Goal: Task Accomplishment & Management: Complete application form

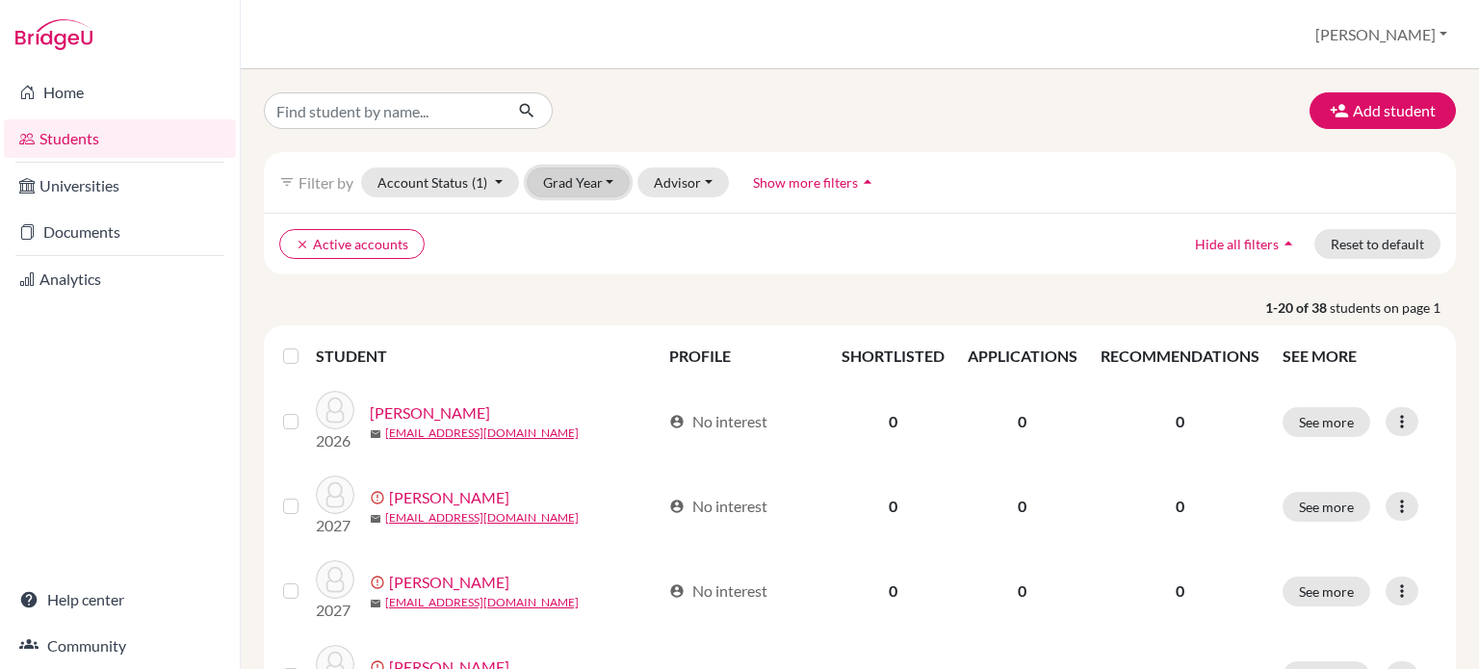
click at [600, 179] on button "Grad Year" at bounding box center [579, 183] width 104 height 30
click at [580, 224] on span "2027" at bounding box center [568, 223] width 35 height 23
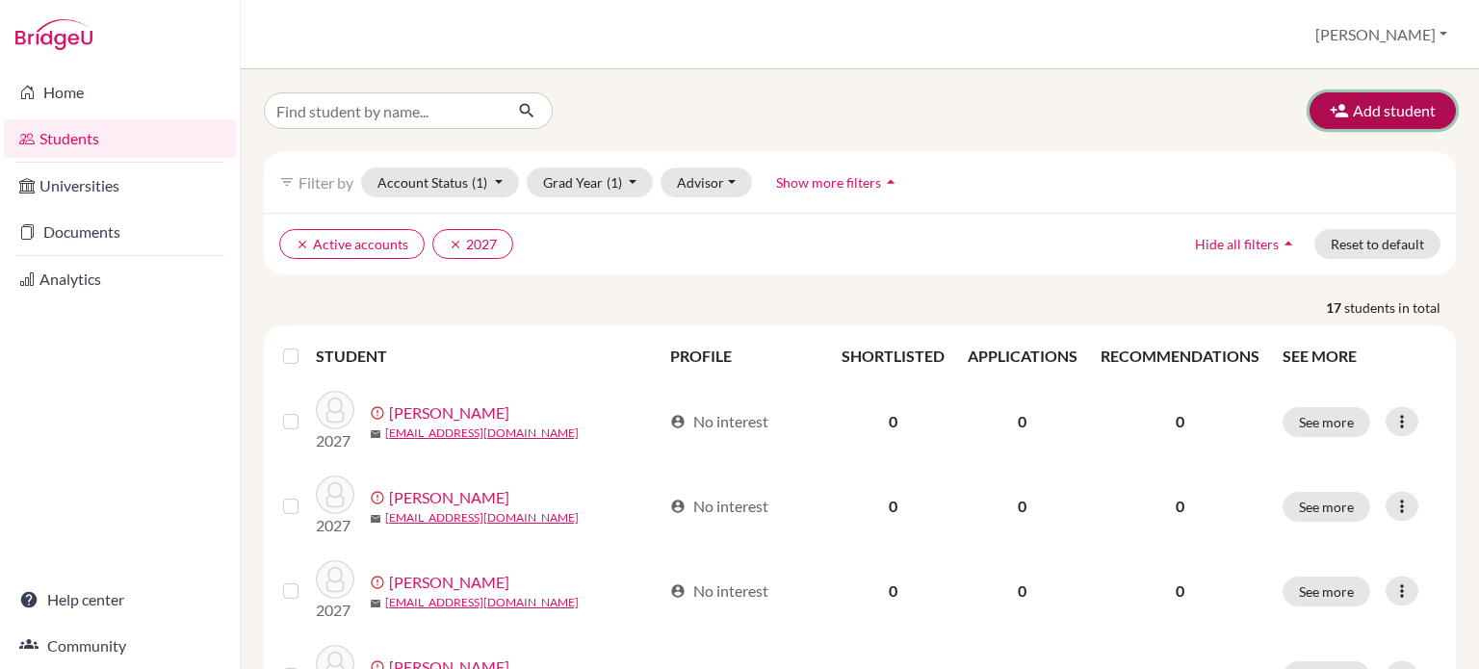
click at [1345, 115] on button "Add student" at bounding box center [1383, 110] width 146 height 37
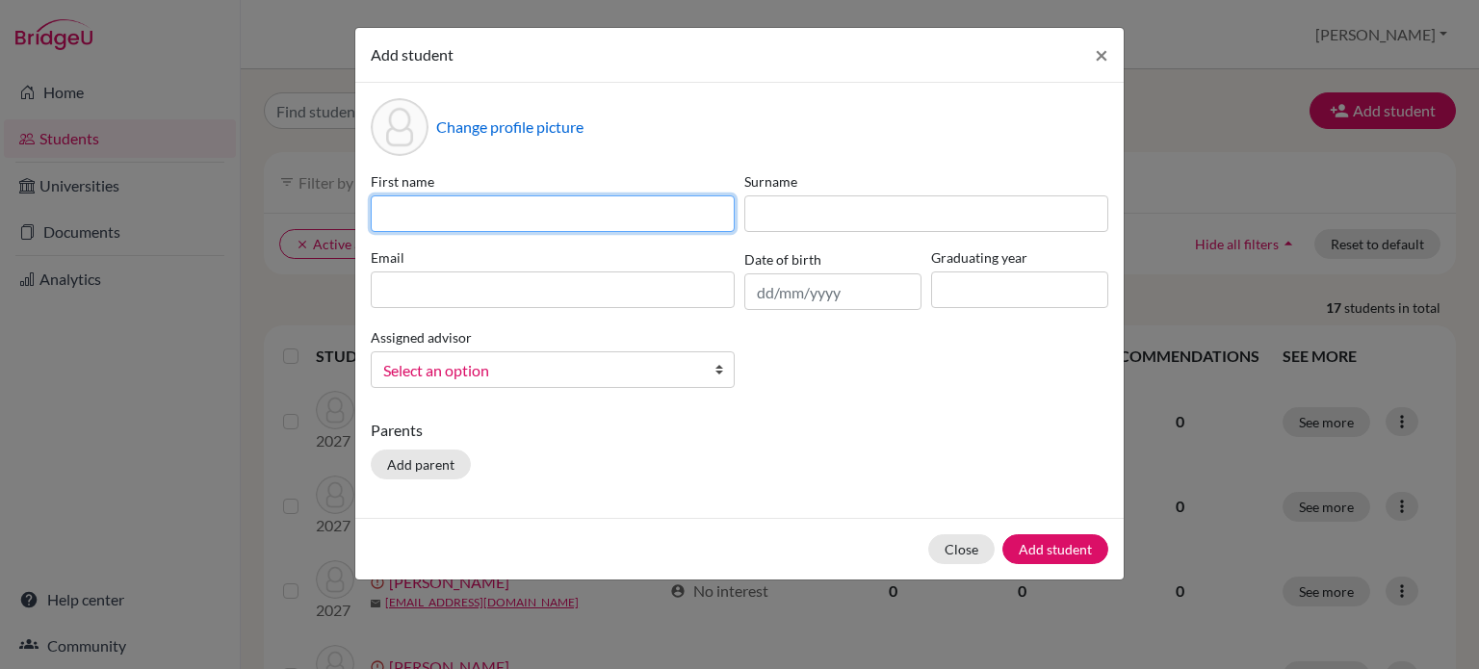
click at [583, 203] on input at bounding box center [553, 214] width 364 height 37
type input "[PERSON_NAME]"
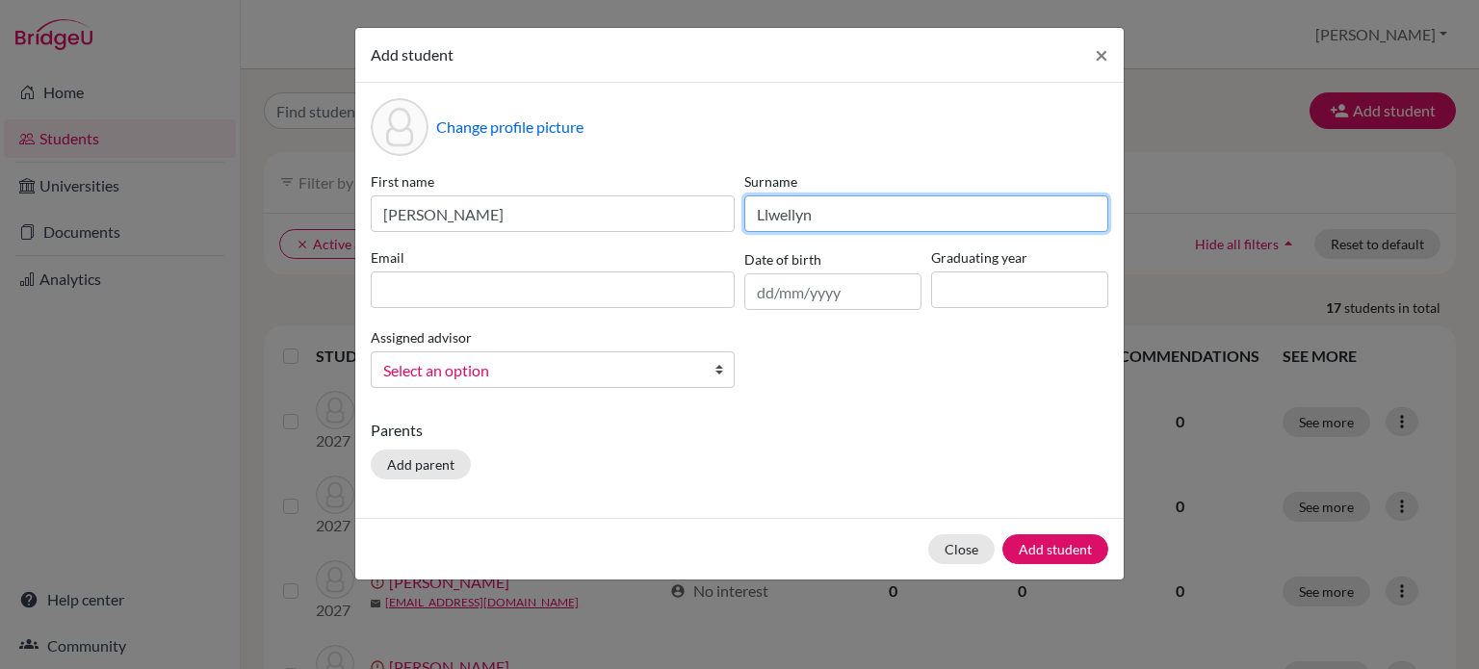
click at [771, 216] on input "Llwellyn" at bounding box center [927, 214] width 364 height 37
type input "[PERSON_NAME]"
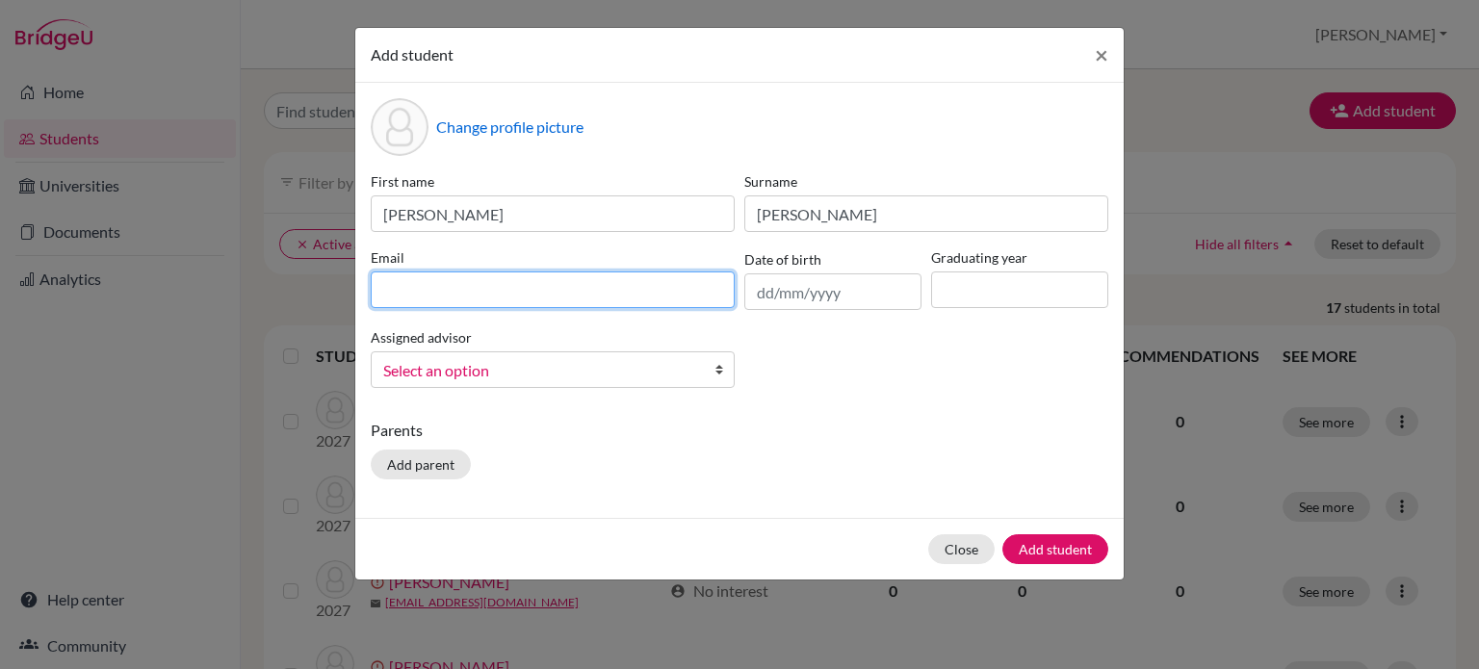
click at [511, 284] on input at bounding box center [553, 290] width 364 height 37
type input "[EMAIL_ADDRESS][DOMAIN_NAME]"
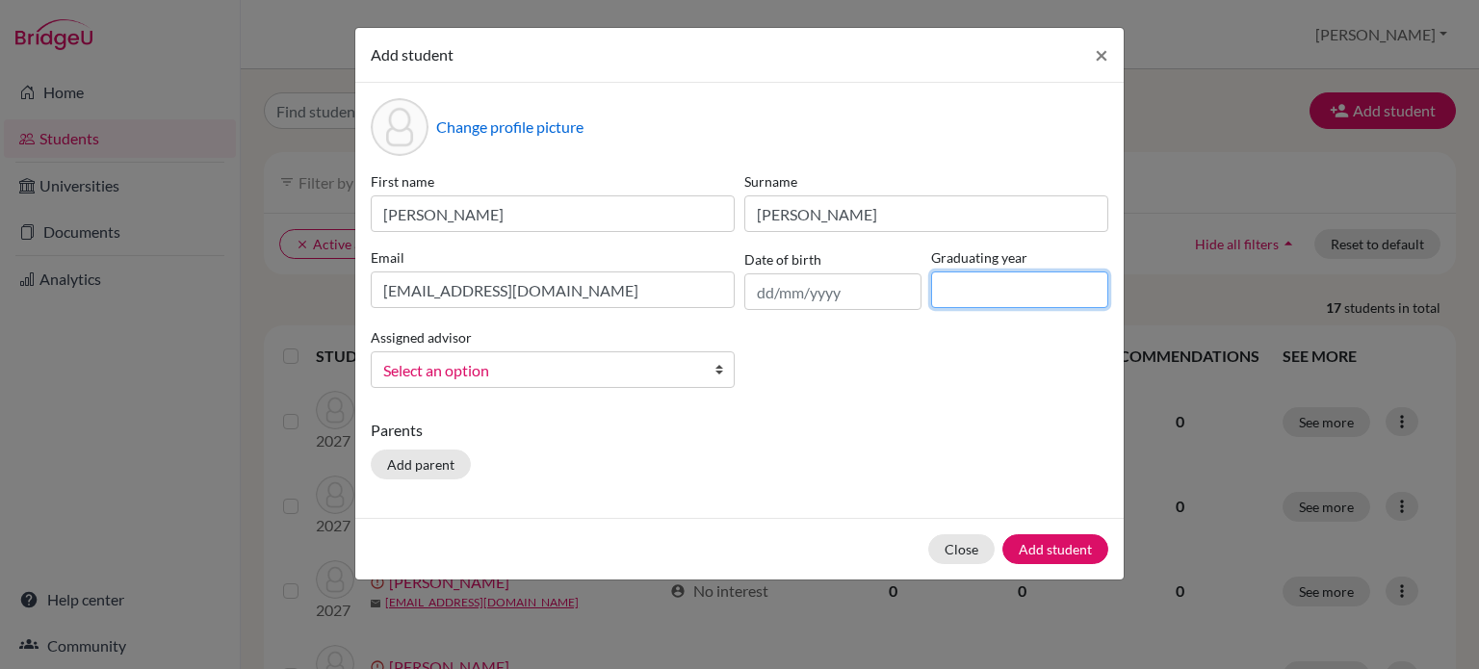
click at [1042, 296] on input at bounding box center [1019, 290] width 177 height 37
type input "2027"
click at [1063, 550] on button "Add student" at bounding box center [1056, 550] width 106 height 30
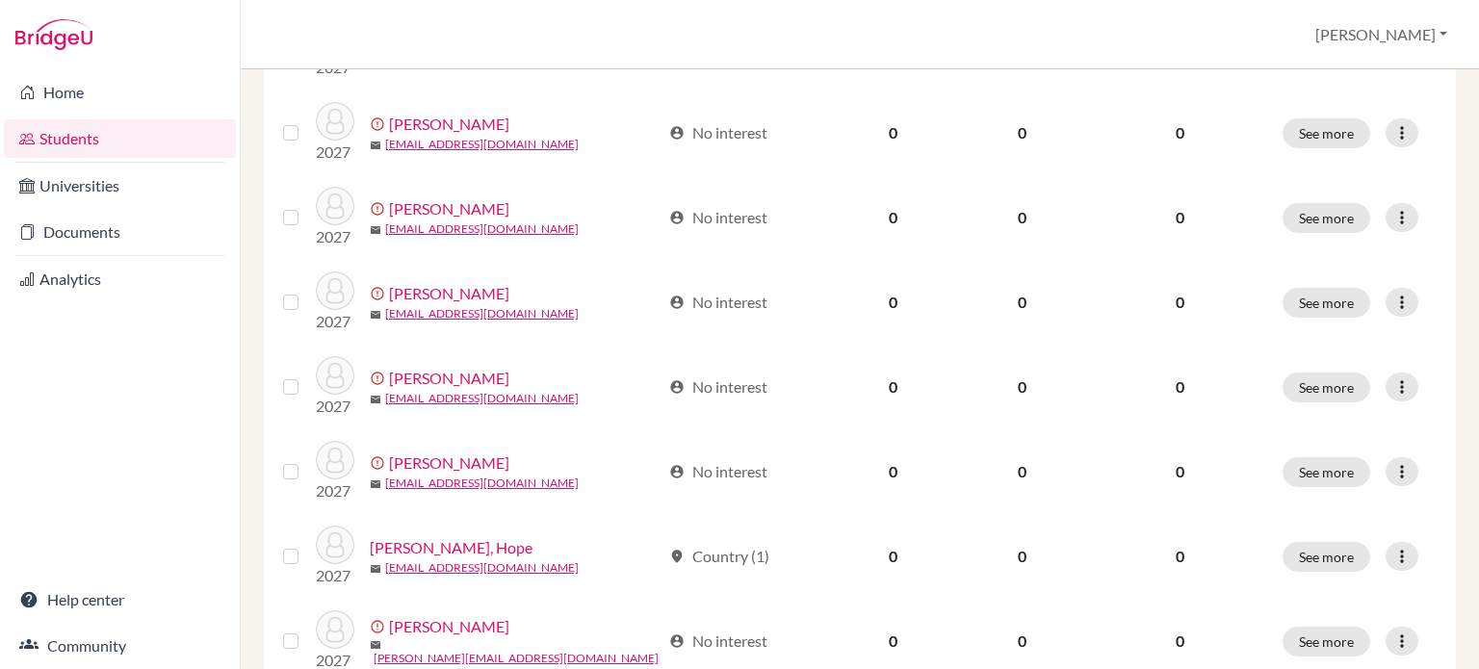
scroll to position [482, 0]
